Goal: Task Accomplishment & Management: Manage account settings

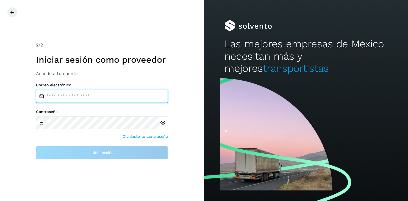
click at [74, 100] on input "email" at bounding box center [102, 96] width 132 height 13
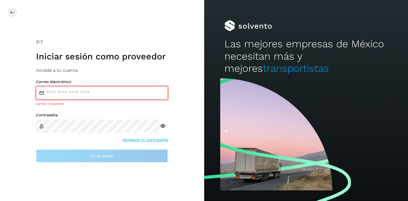
click at [57, 91] on input "email" at bounding box center [102, 92] width 132 height 13
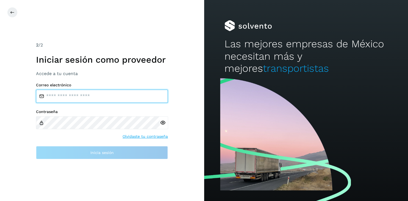
paste input "**********"
type input "**********"
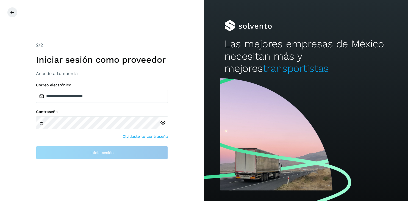
click at [163, 124] on div at bounding box center [164, 122] width 8 height 13
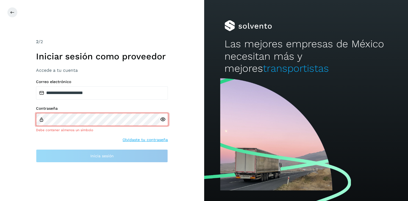
click at [161, 118] on icon at bounding box center [163, 120] width 6 height 6
click at [238, 98] on div at bounding box center [306, 138] width 204 height 124
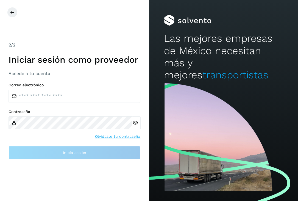
click at [67, 33] on div "2 /2 Iniciar sesión como proveedor Accede a tu cuenta Correo electrónico Contra…" at bounding box center [74, 100] width 149 height 201
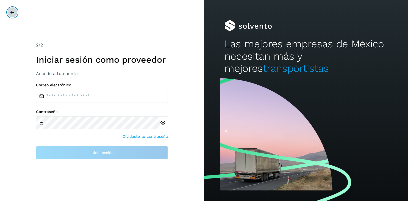
click at [12, 12] on icon at bounding box center [12, 12] width 4 height 4
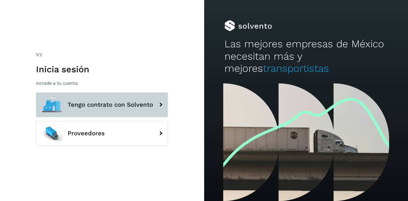
click at [161, 104] on icon at bounding box center [160, 104] width 11 height 11
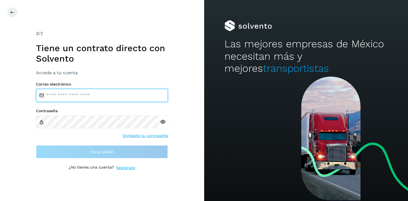
click at [68, 92] on input "email" at bounding box center [102, 95] width 132 height 13
paste input "**********"
drag, startPoint x: 76, startPoint y: 98, endPoint x: 228, endPoint y: 95, distance: 152.2
click at [168, 94] on input "**********" at bounding box center [102, 95] width 132 height 13
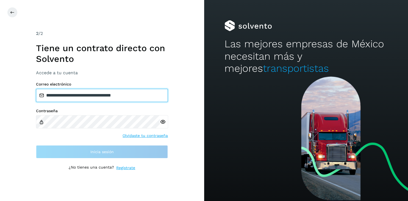
scroll to position [0, 0]
type input "*"
paste input "**********"
type input "**********"
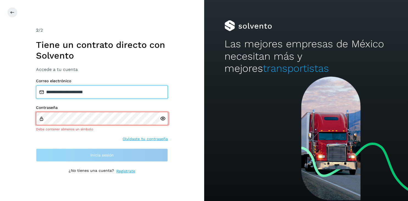
click at [114, 93] on input "**********" at bounding box center [102, 91] width 132 height 13
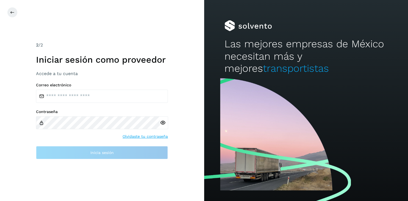
click at [276, 80] on div at bounding box center [306, 138] width 204 height 124
click at [174, 174] on div "2 /2 Iniciar sesión como proveedor Accede a tu cuenta Correo electrónico Contra…" at bounding box center [102, 100] width 204 height 201
click at [10, 12] on button at bounding box center [12, 12] width 10 height 10
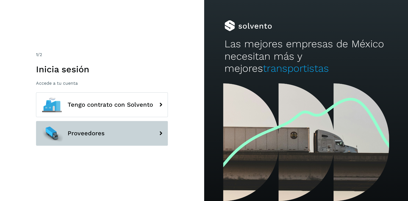
click at [159, 134] on icon at bounding box center [160, 133] width 11 height 11
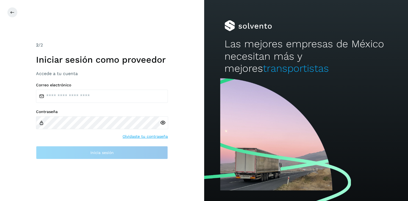
click at [296, 79] on div at bounding box center [306, 138] width 204 height 124
click at [266, 72] on span "transportistas" at bounding box center [296, 68] width 66 height 12
click at [266, 71] on span "transportistas" at bounding box center [296, 68] width 66 height 12
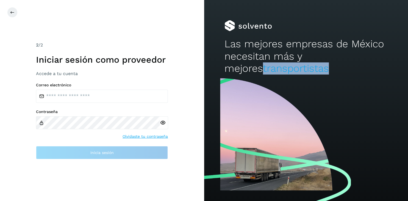
click at [266, 71] on span "transportistas" at bounding box center [296, 68] width 66 height 12
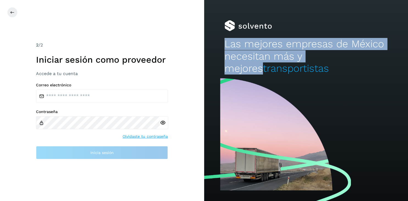
click at [266, 71] on span "transportistas" at bounding box center [296, 68] width 66 height 12
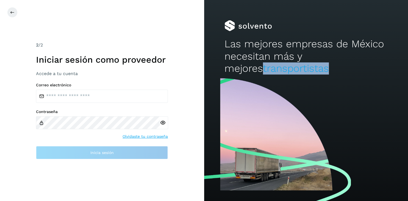
click at [266, 71] on span "transportistas" at bounding box center [296, 68] width 66 height 12
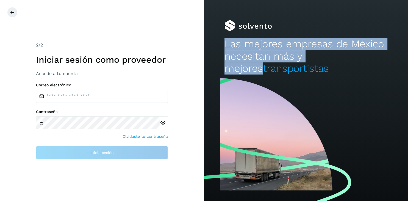
click at [266, 71] on span "transportistas" at bounding box center [296, 68] width 66 height 12
click at [286, 64] on span "transportistas" at bounding box center [296, 68] width 66 height 12
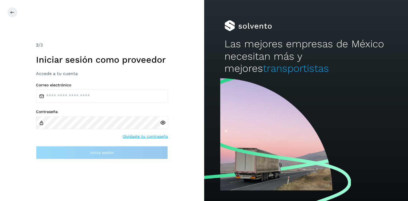
click at [234, 48] on h2 "Las mejores empresas de México necesitan más y mejores transportistas" at bounding box center [305, 56] width 163 height 37
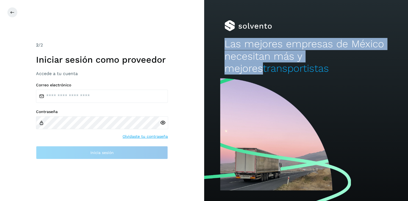
click at [234, 48] on h2 "Las mejores empresas de México necesitan más y mejores transportistas" at bounding box center [305, 56] width 163 height 37
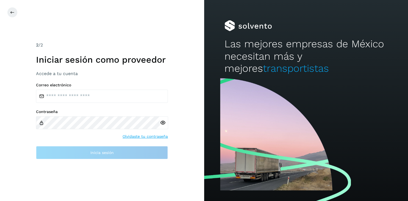
click at [287, 142] on div at bounding box center [306, 138] width 204 height 124
click at [10, 13] on icon at bounding box center [12, 12] width 4 height 4
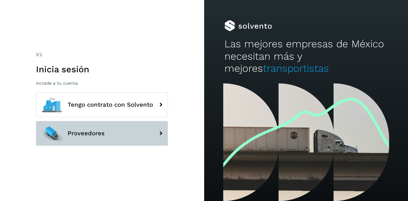
click at [161, 135] on icon at bounding box center [160, 133] width 11 height 11
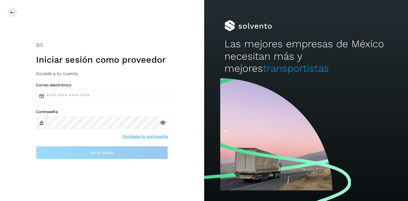
click at [263, 70] on span "transportistas" at bounding box center [296, 68] width 66 height 12
click at [14, 14] on icon at bounding box center [12, 12] width 4 height 4
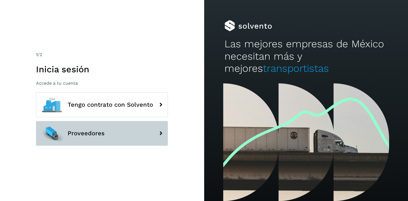
click at [162, 133] on icon at bounding box center [160, 133] width 11 height 11
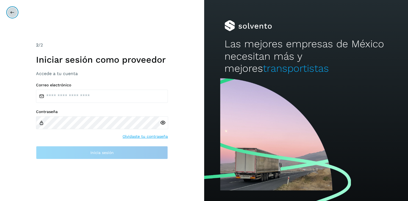
click at [12, 13] on icon at bounding box center [12, 12] width 4 height 4
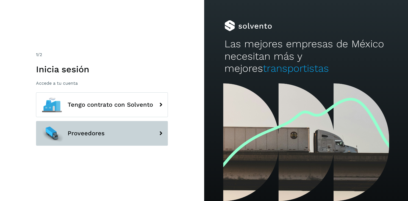
click at [161, 133] on icon at bounding box center [160, 133] width 11 height 11
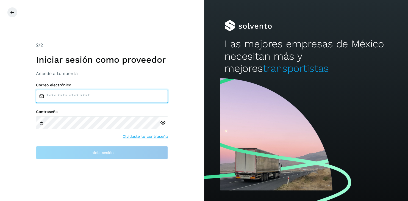
click at [71, 100] on input "email" at bounding box center [102, 96] width 132 height 13
type input "**********"
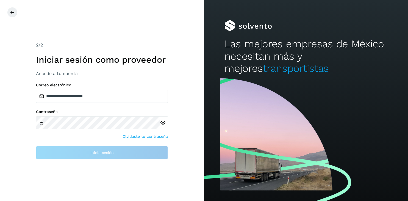
click at [54, 114] on div "Contraseña" at bounding box center [102, 119] width 132 height 20
click at [62, 114] on div "Contraseña" at bounding box center [102, 119] width 132 height 20
click at [63, 111] on label "Contraseña" at bounding box center [102, 111] width 132 height 5
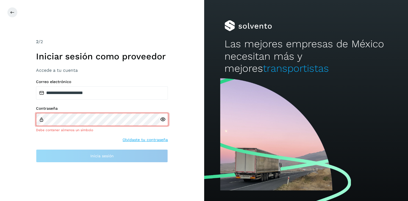
click at [162, 122] on icon at bounding box center [163, 120] width 6 height 6
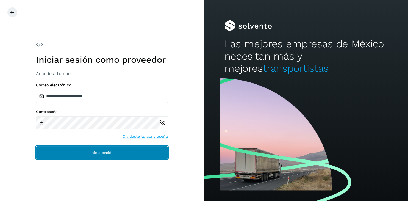
click at [109, 153] on span "Inicia sesión" at bounding box center [101, 153] width 23 height 4
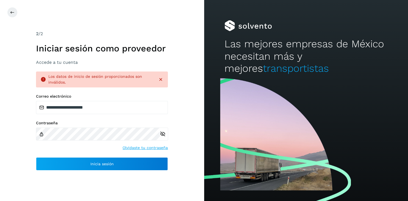
click at [141, 148] on link "Olvidaste tu contraseña" at bounding box center [145, 148] width 45 height 6
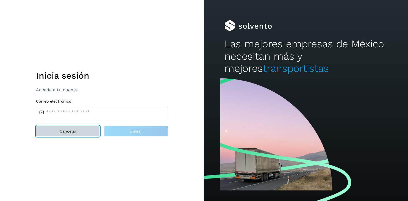
click at [71, 130] on span "Cancelar" at bounding box center [68, 131] width 17 height 4
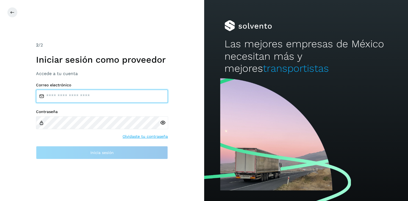
click at [92, 101] on input "email" at bounding box center [102, 96] width 132 height 13
type input "**********"
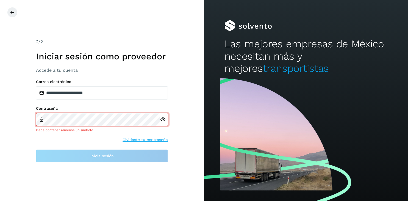
click at [164, 123] on div at bounding box center [164, 119] width 8 height 13
click at [164, 119] on icon at bounding box center [163, 120] width 6 height 6
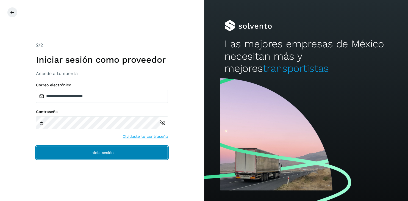
click at [121, 153] on button "Inicia sesión" at bounding box center [102, 152] width 132 height 13
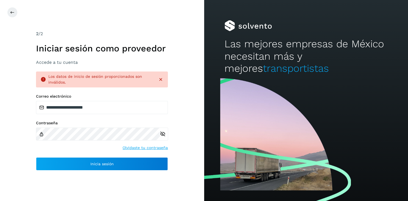
click at [148, 148] on link "Olvidaste tu contraseña" at bounding box center [145, 148] width 45 height 6
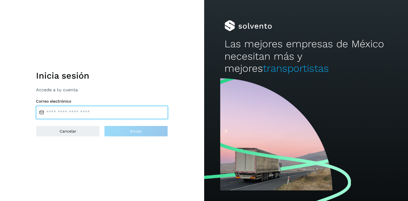
click at [62, 113] on input "email" at bounding box center [102, 112] width 132 height 13
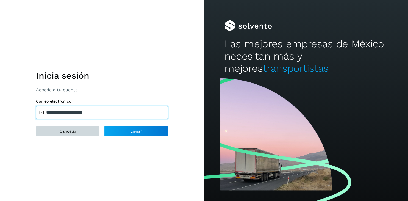
type input "**********"
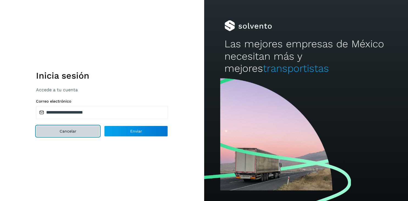
click at [62, 132] on span "Cancelar" at bounding box center [68, 131] width 17 height 4
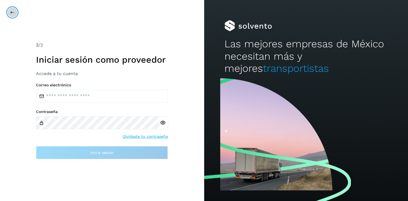
click at [10, 13] on icon at bounding box center [12, 12] width 4 height 4
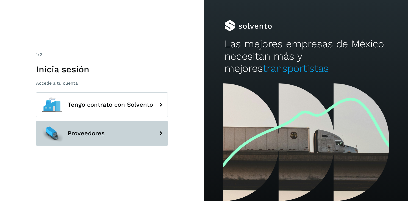
click at [161, 134] on icon at bounding box center [160, 133] width 11 height 11
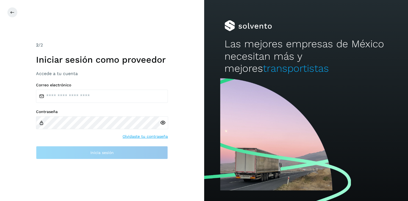
click at [262, 35] on div "Las mejores empresas de México necesitan más y mejores transportistas" at bounding box center [306, 38] width 204 height 76
click at [252, 174] on div at bounding box center [306, 138] width 204 height 124
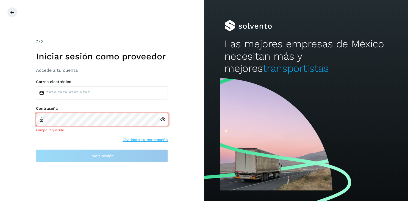
click at [143, 136] on div "Contraseña Campo requerido. Olvidaste tu contraseña" at bounding box center [102, 124] width 132 height 37
click at [142, 140] on link "Olvidaste tu contraseña" at bounding box center [145, 140] width 45 height 6
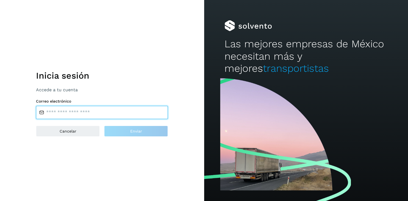
click at [54, 114] on input "email" at bounding box center [102, 112] width 132 height 13
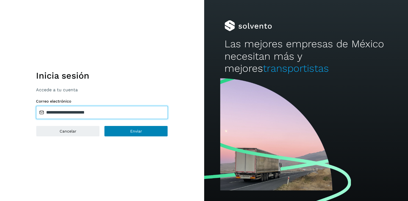
type input "**********"
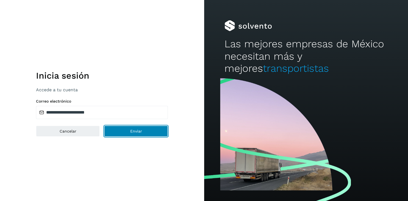
click at [149, 132] on button "Enviar" at bounding box center [136, 131] width 64 height 11
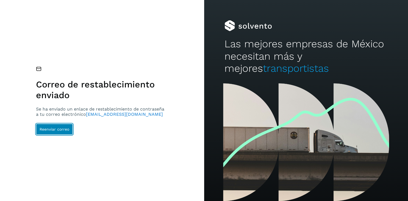
click at [58, 131] on span "Reenviar correo" at bounding box center [55, 129] width 30 height 4
